Goal: Transaction & Acquisition: Purchase product/service

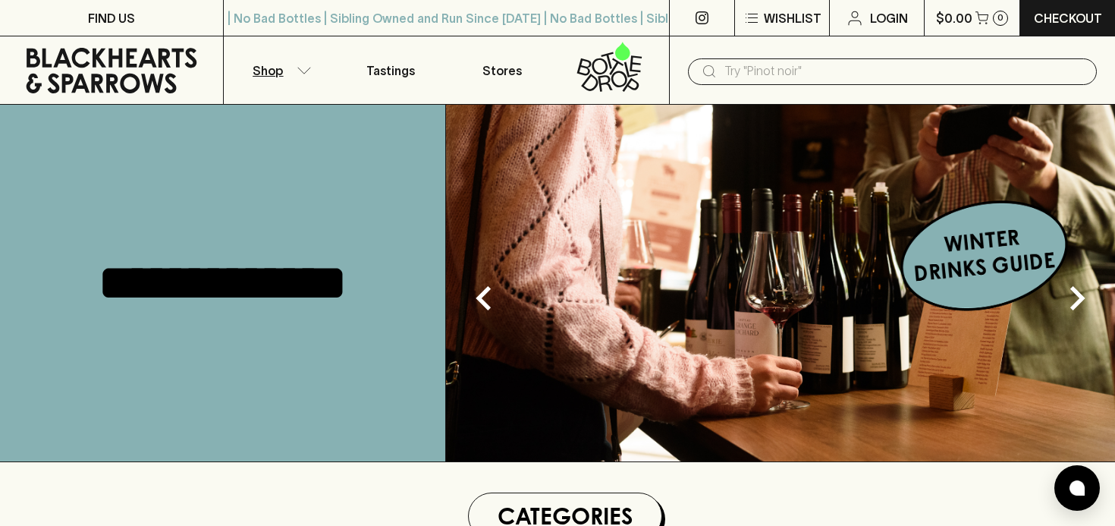
click at [304, 68] on icon "button" at bounding box center [304, 71] width 15 height 8
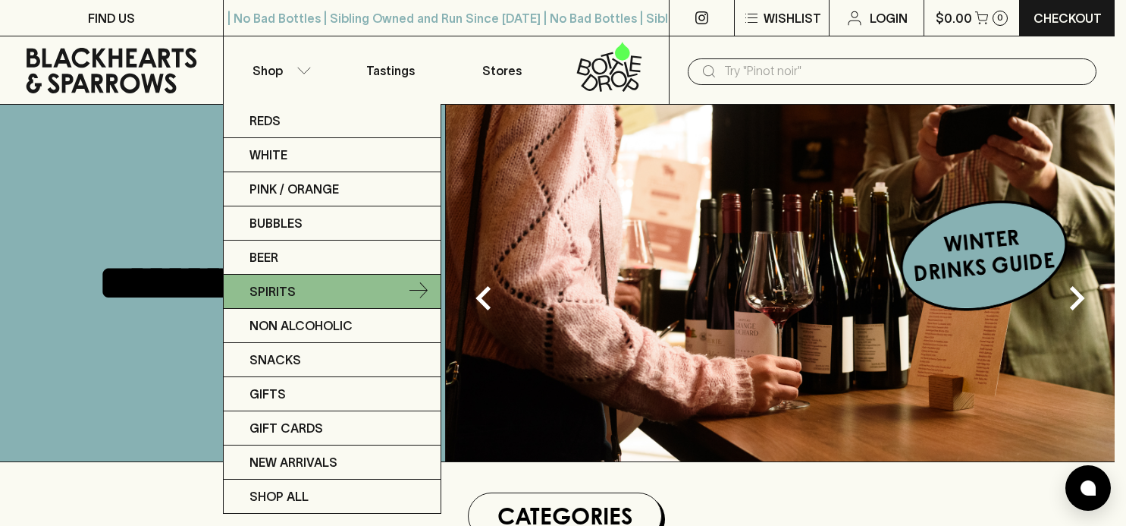
click at [312, 287] on link "Spirits" at bounding box center [332, 292] width 217 height 34
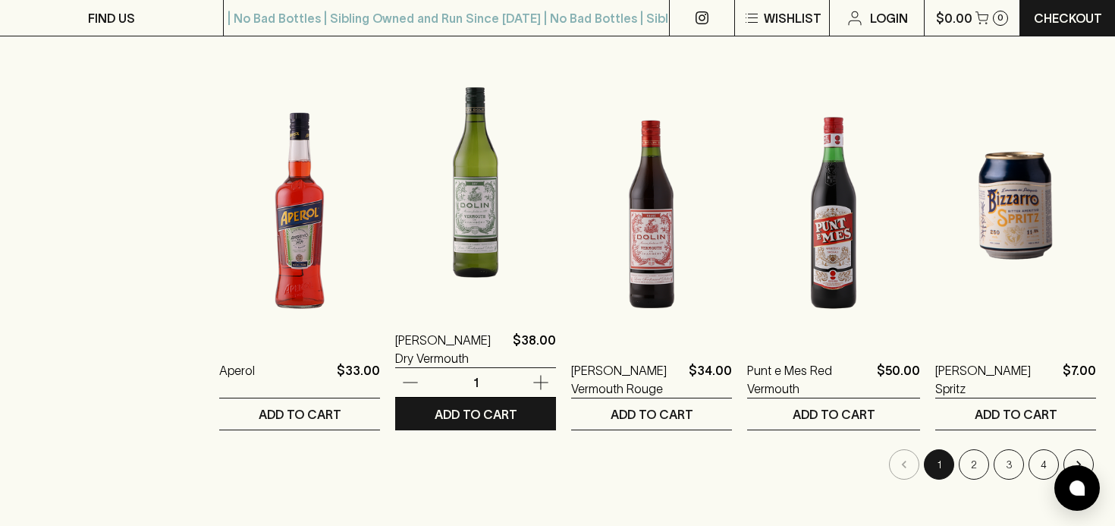
scroll to position [1668, 0]
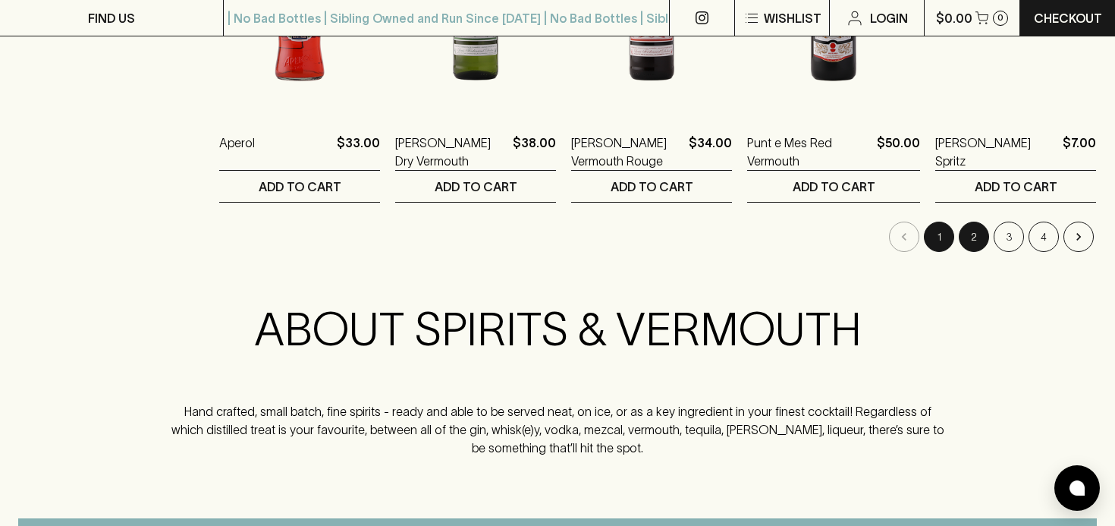
click at [973, 240] on button "2" at bounding box center [974, 236] width 30 height 30
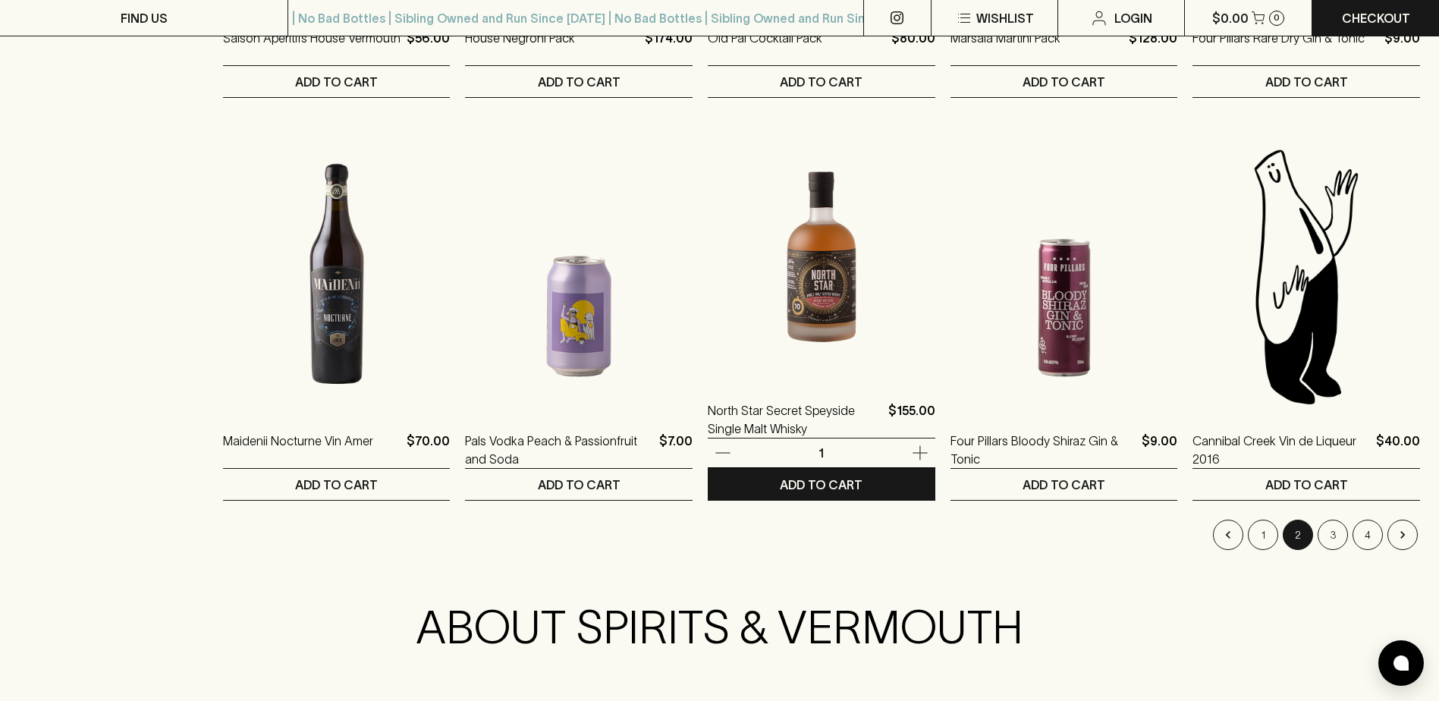
scroll to position [1593, 0]
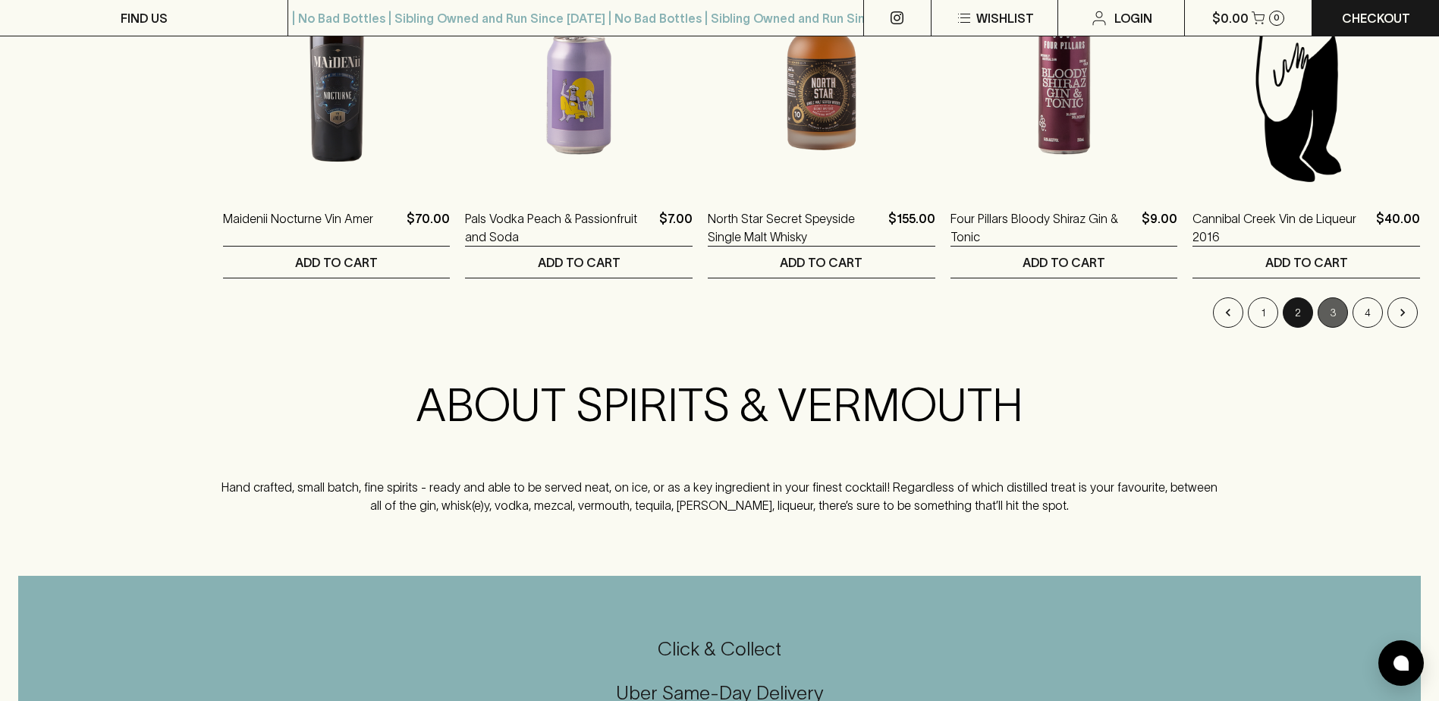
click at [1114, 306] on button "3" at bounding box center [1332, 312] width 30 height 30
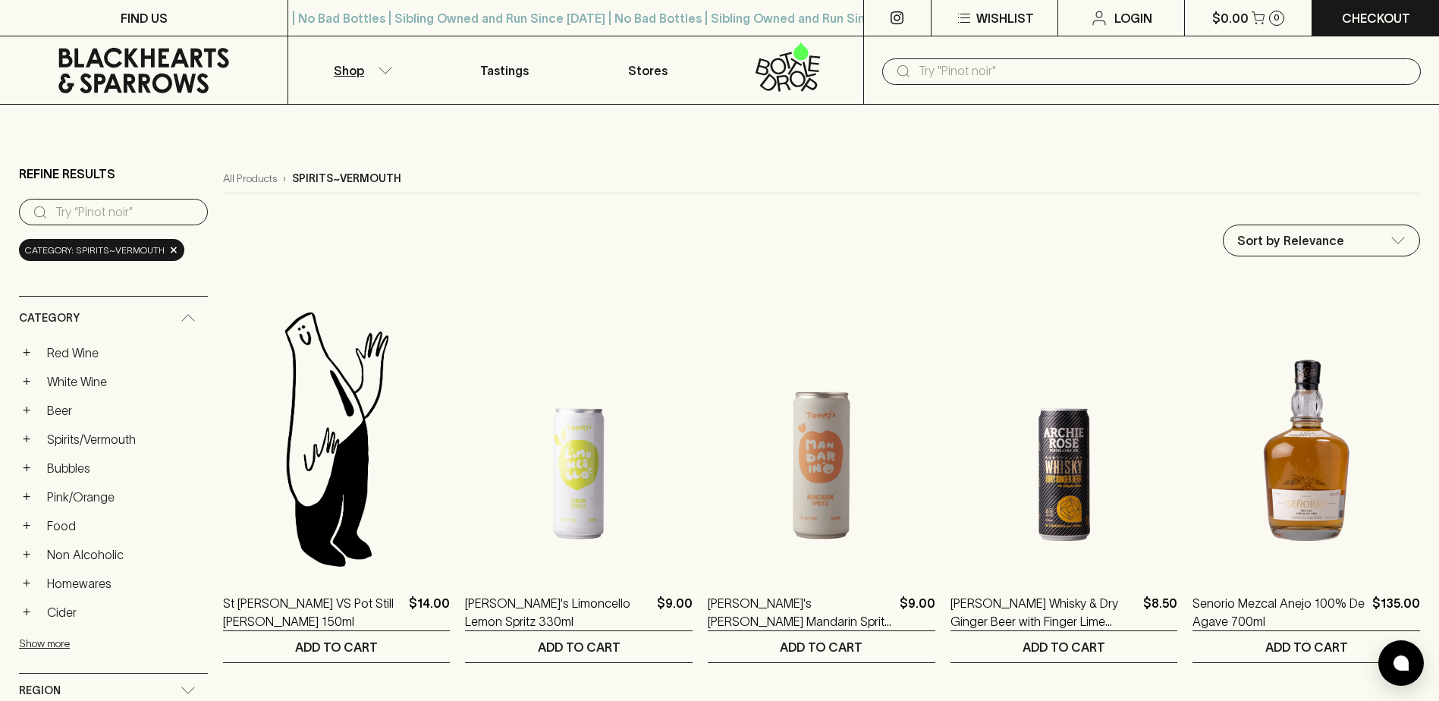
click at [164, 77] on icon at bounding box center [143, 71] width 171 height 46
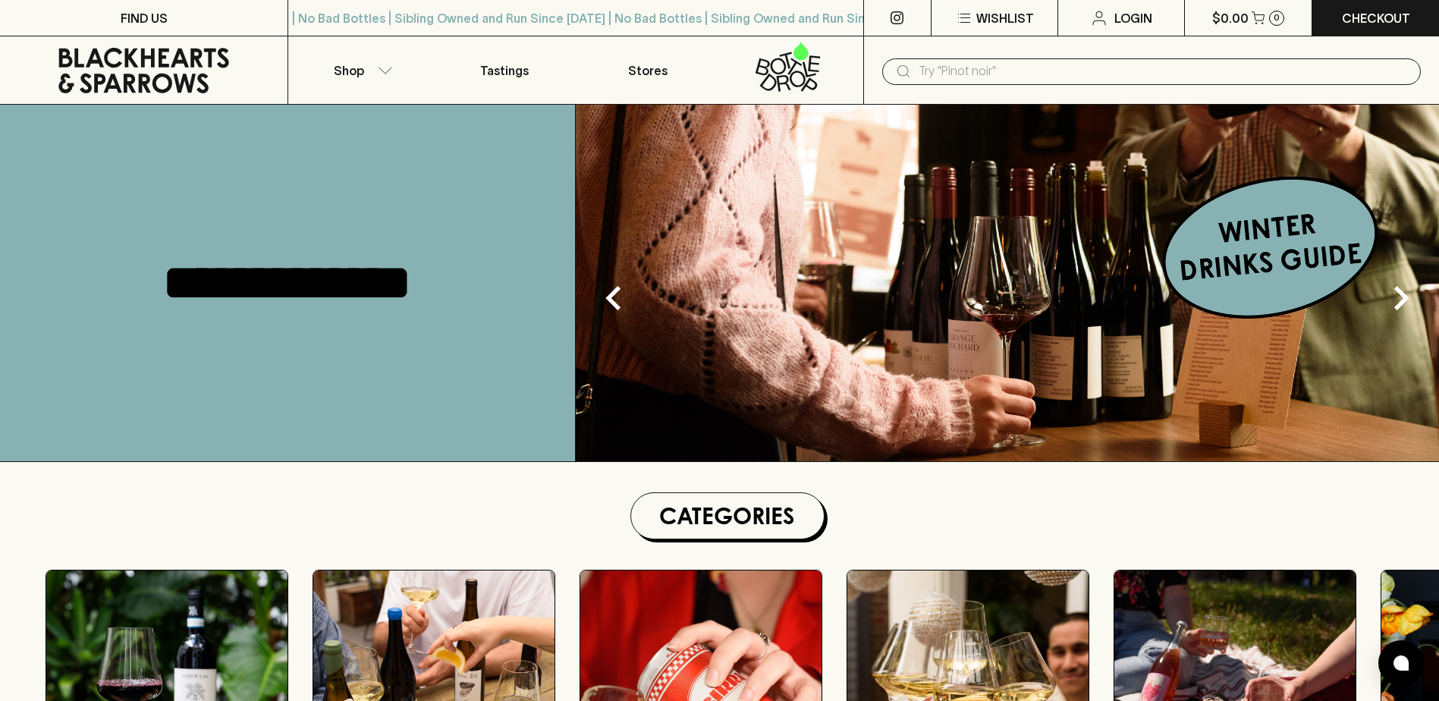
click at [961, 61] on input "text" at bounding box center [1163, 71] width 490 height 24
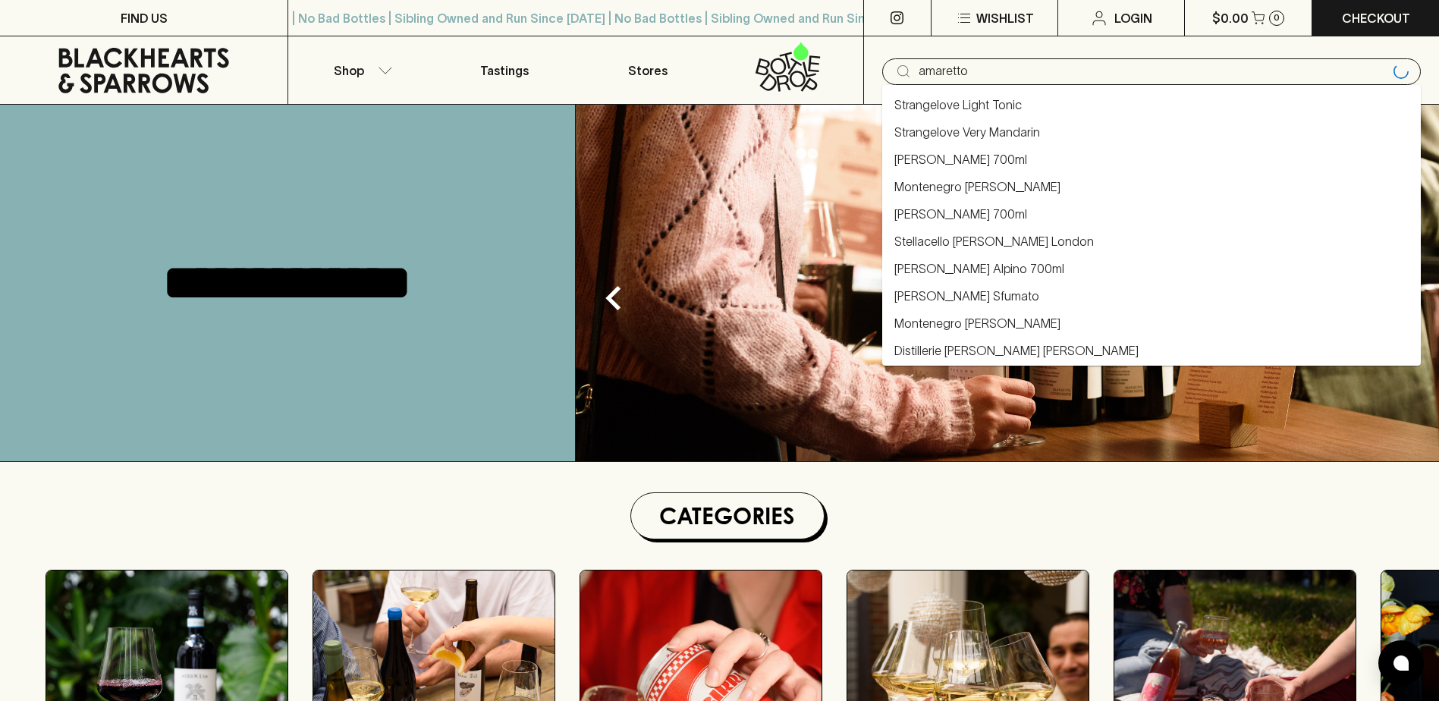
type input "amaretto"
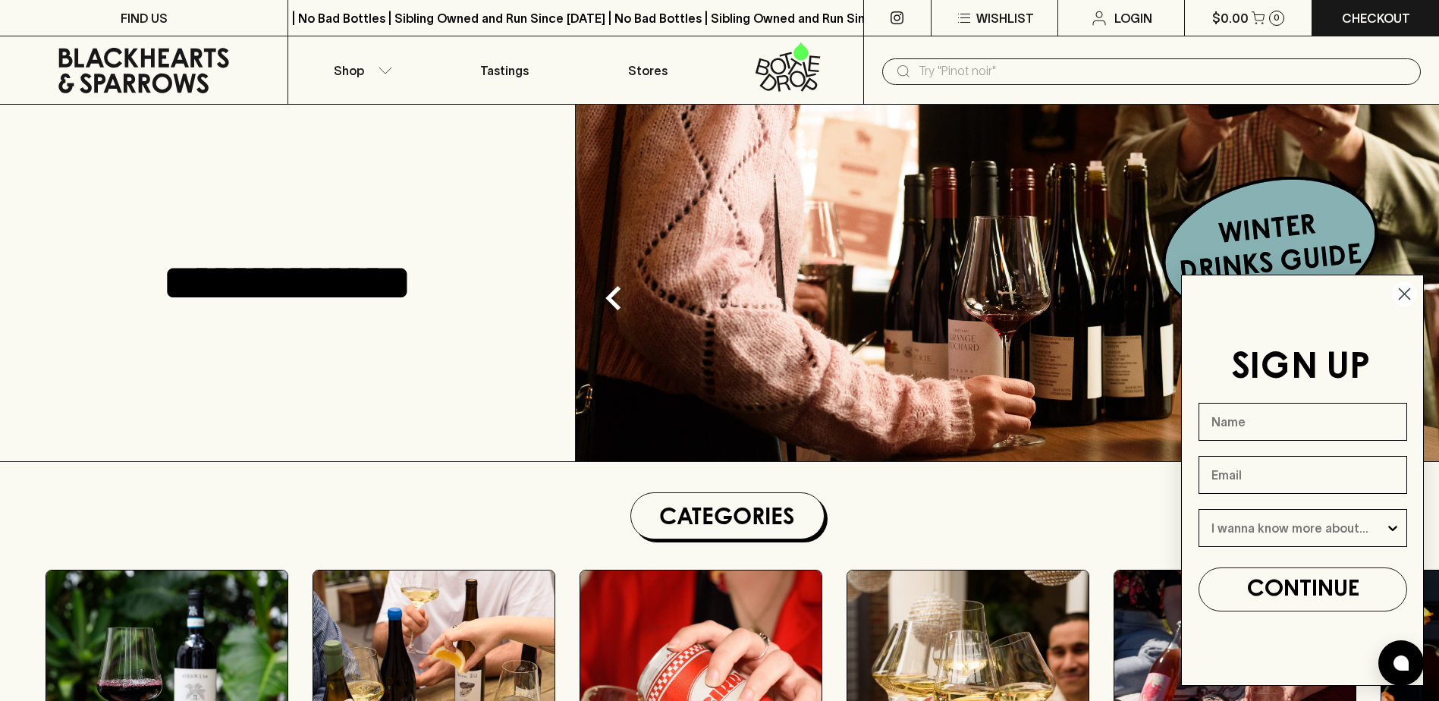
click at [1003, 62] on input "text" at bounding box center [1163, 71] width 490 height 24
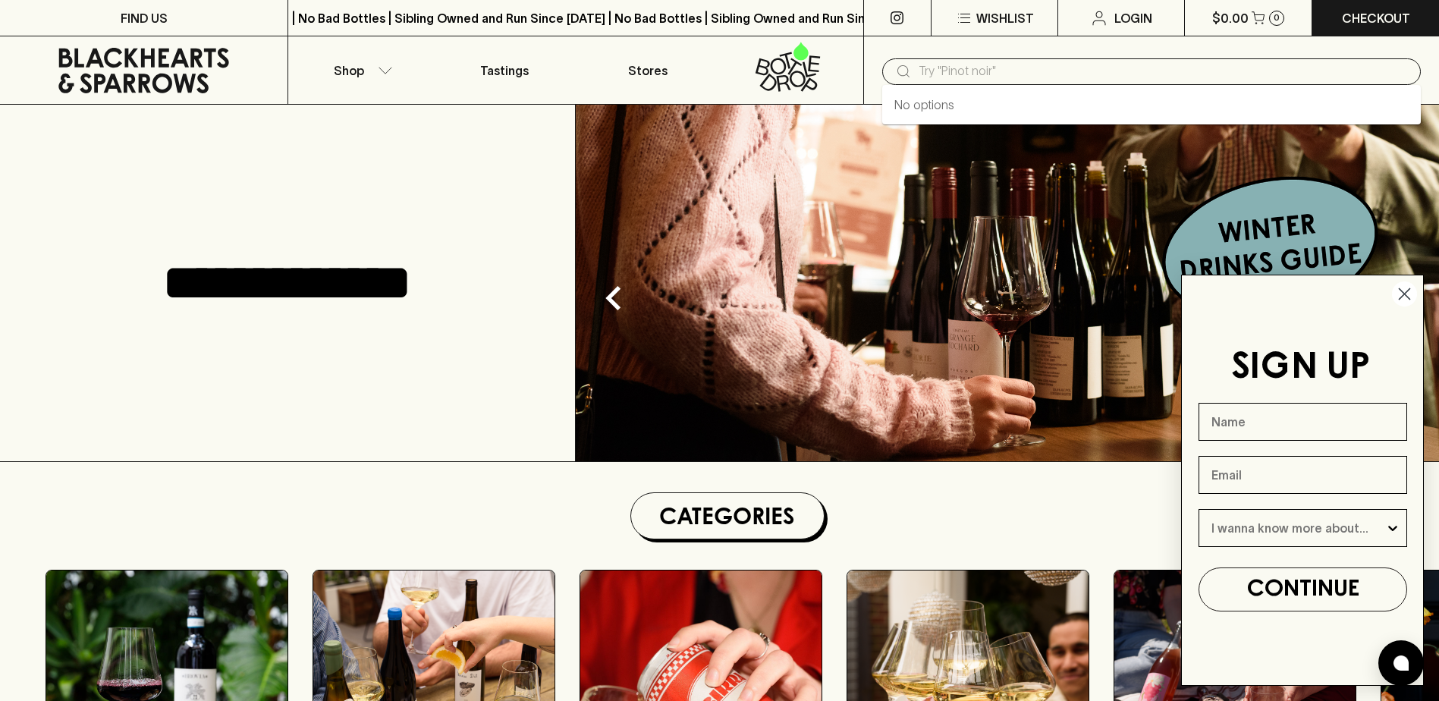
click at [1402, 293] on circle "Close dialog" at bounding box center [1404, 293] width 25 height 25
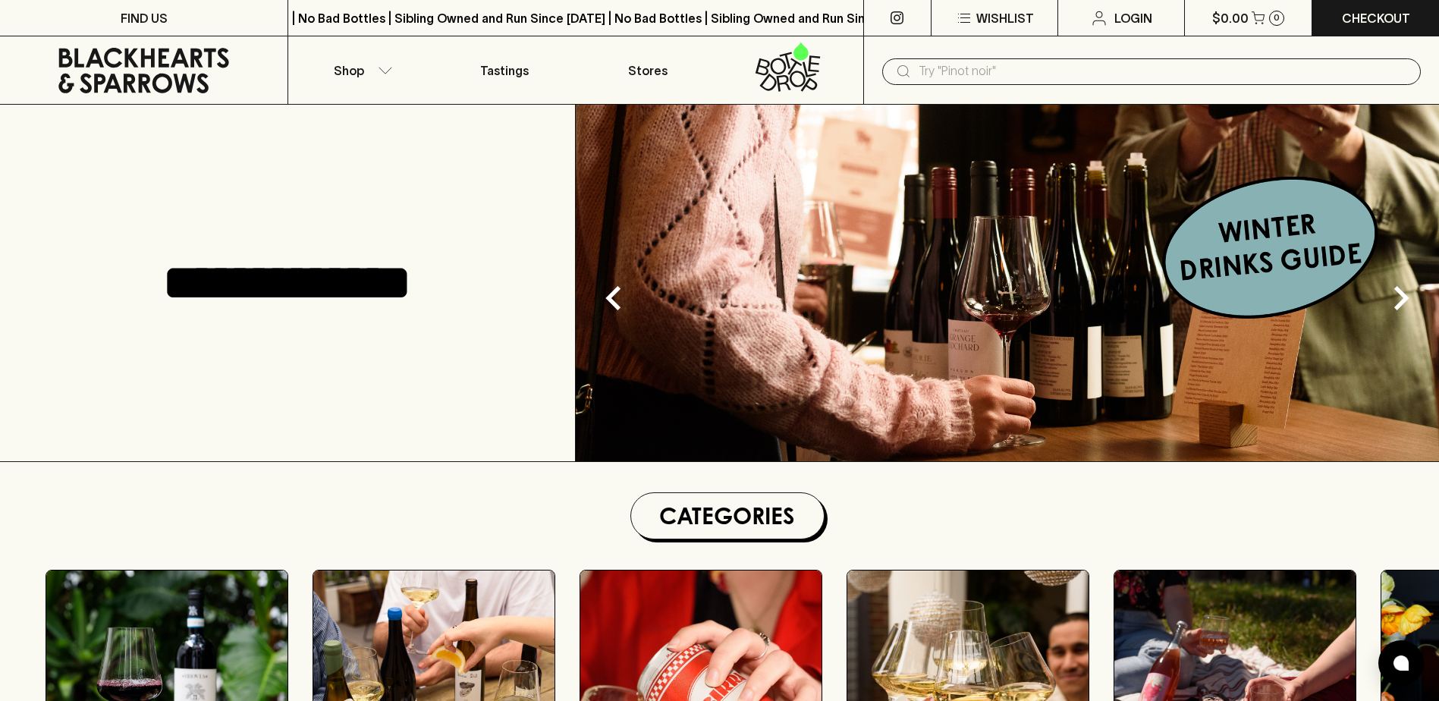
click at [1025, 71] on input "text" at bounding box center [1163, 71] width 490 height 24
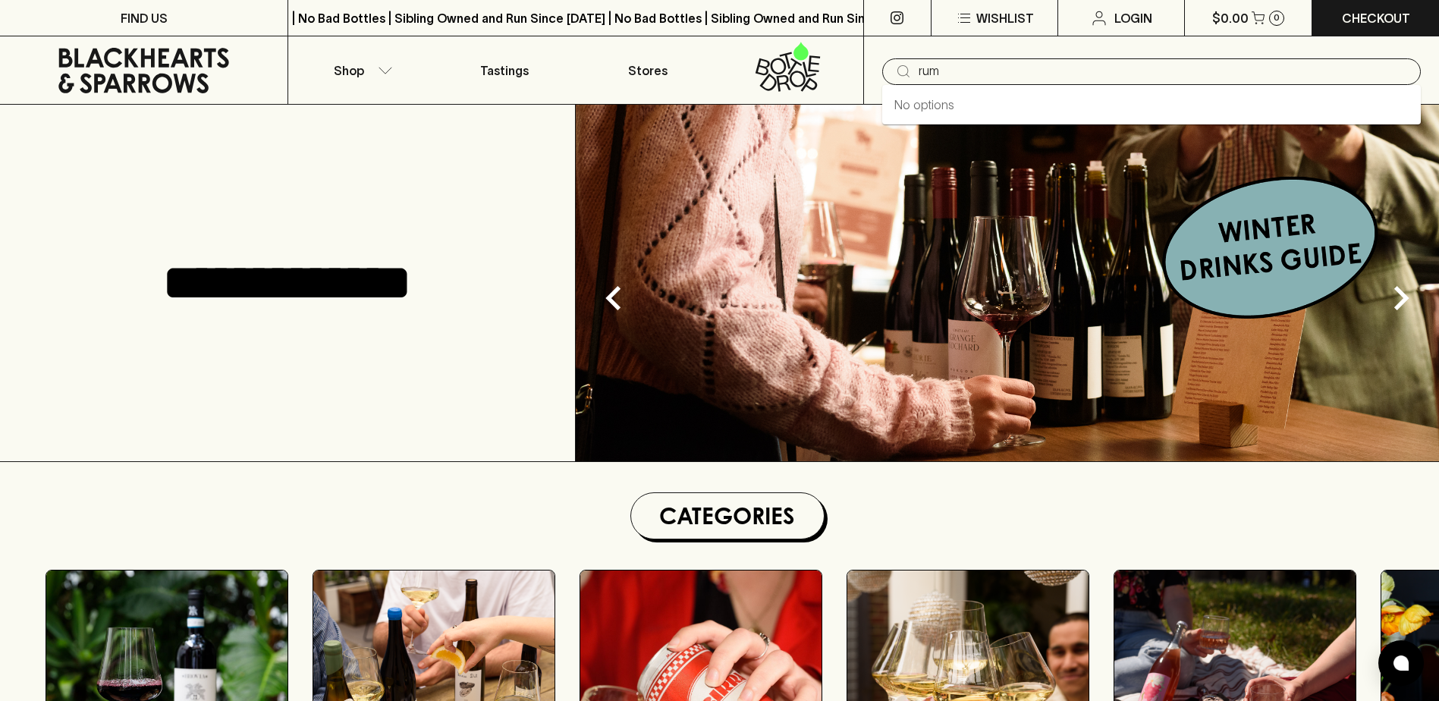
type input "rum"
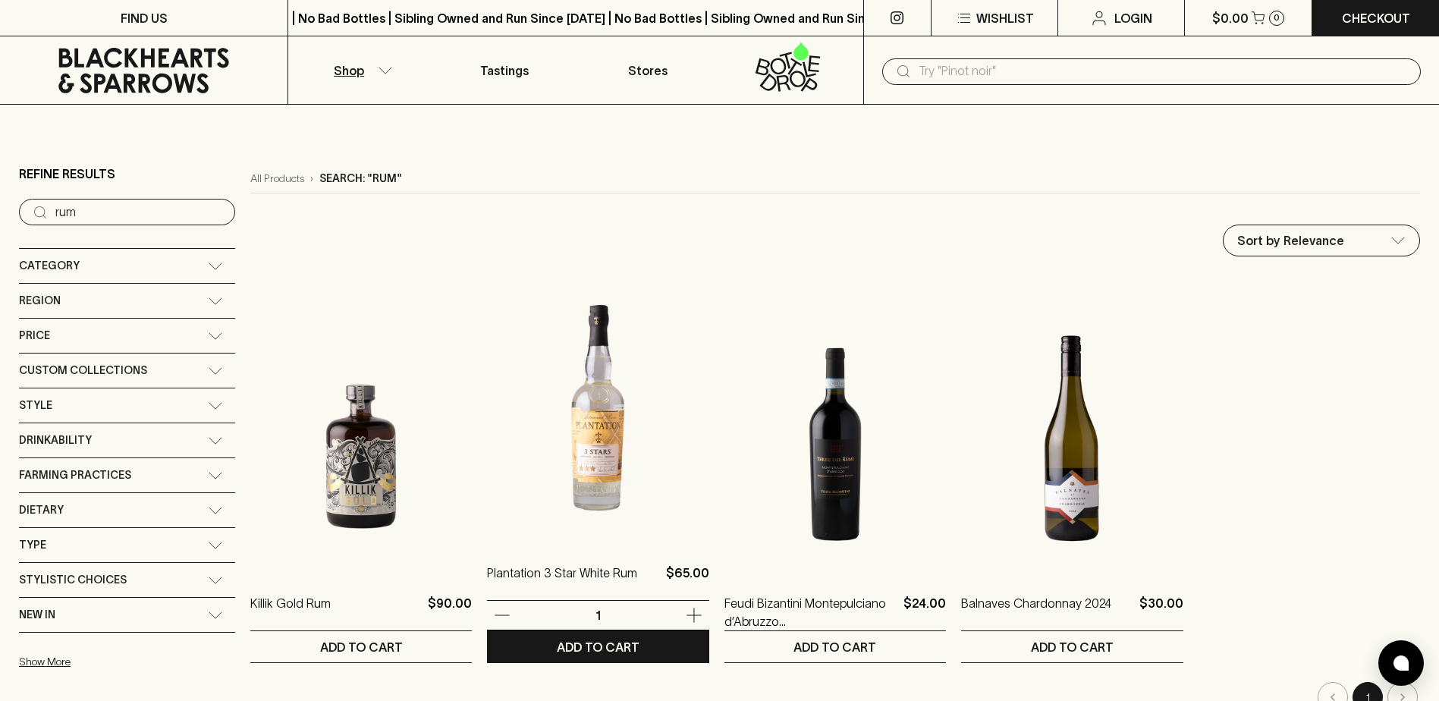
scroll to position [152, 0]
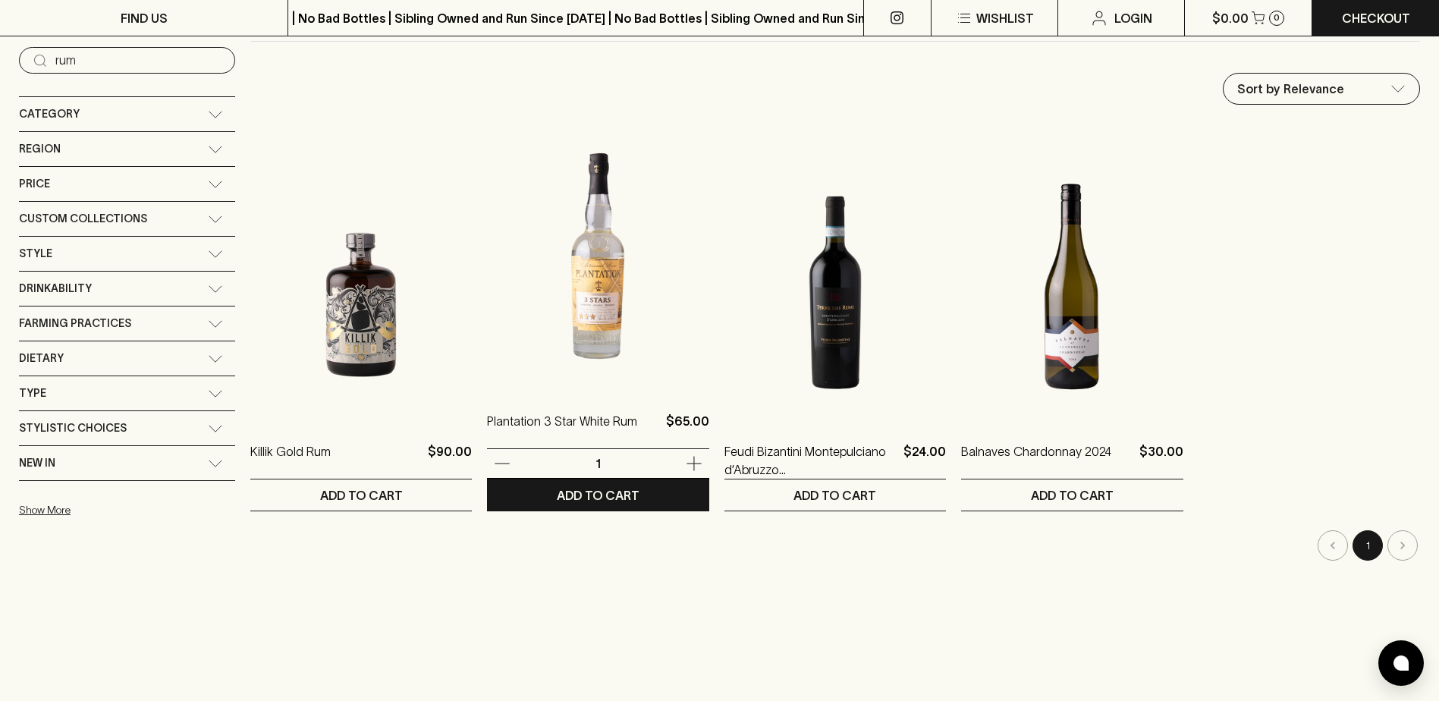
click at [589, 344] on img at bounding box center [597, 256] width 221 height 265
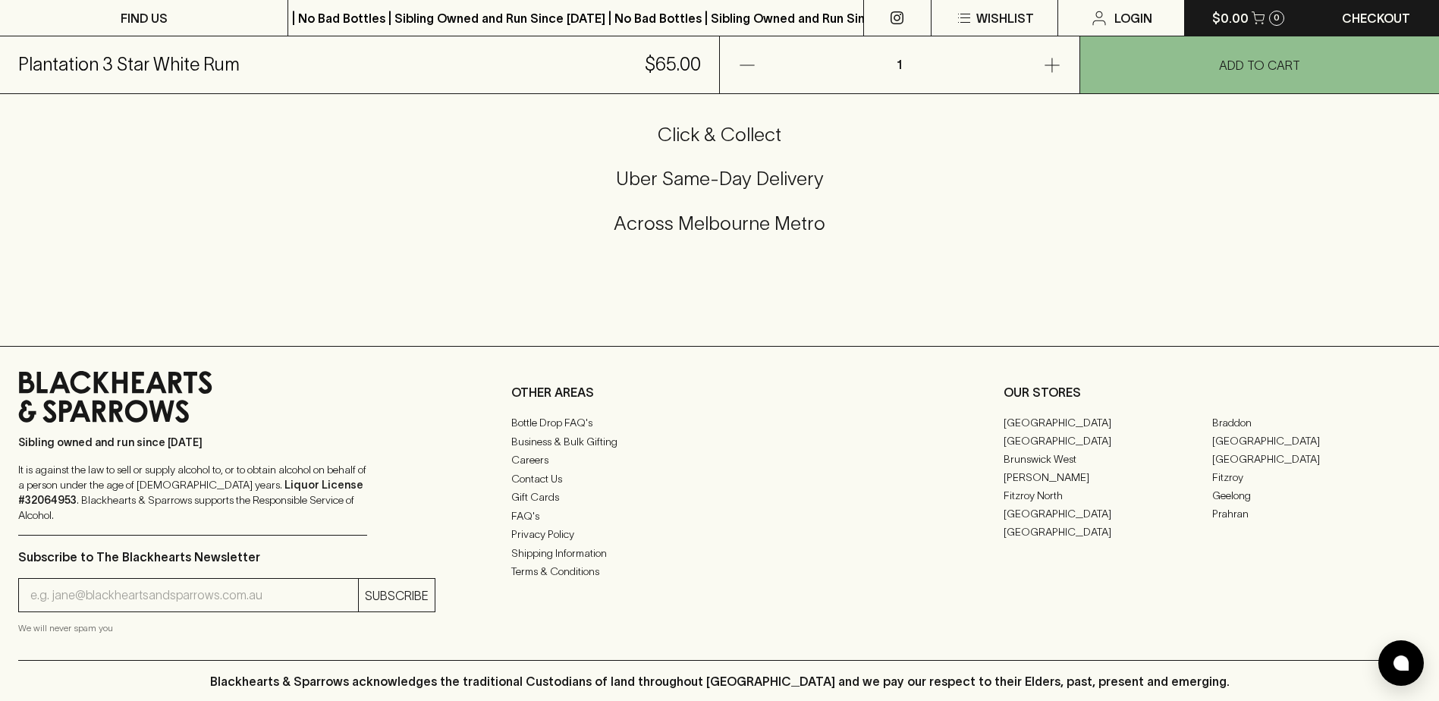
scroll to position [910, 0]
